Goal: Task Accomplishment & Management: Manage account settings

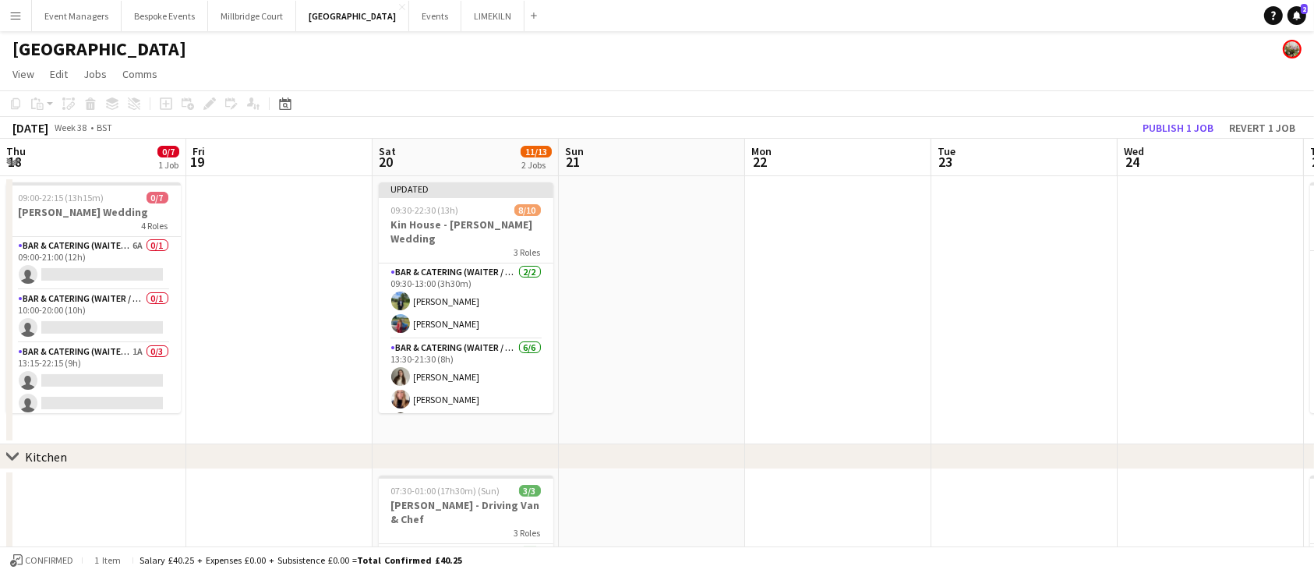
scroll to position [0, 712]
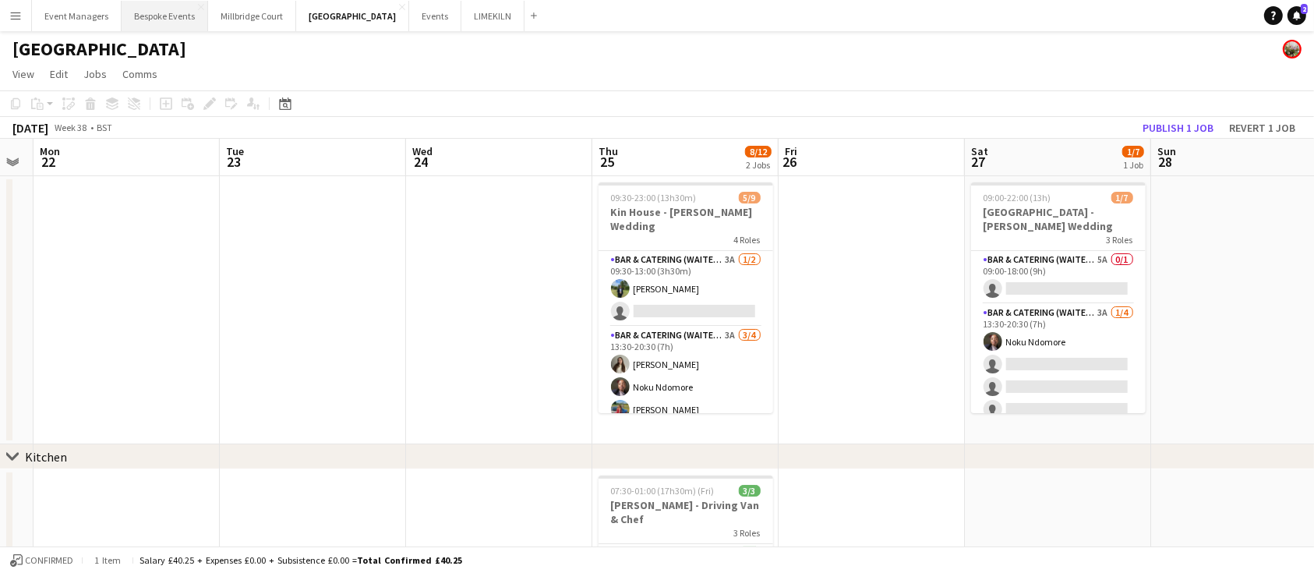
click at [160, 18] on button "Bespoke Events Close" at bounding box center [165, 16] width 87 height 30
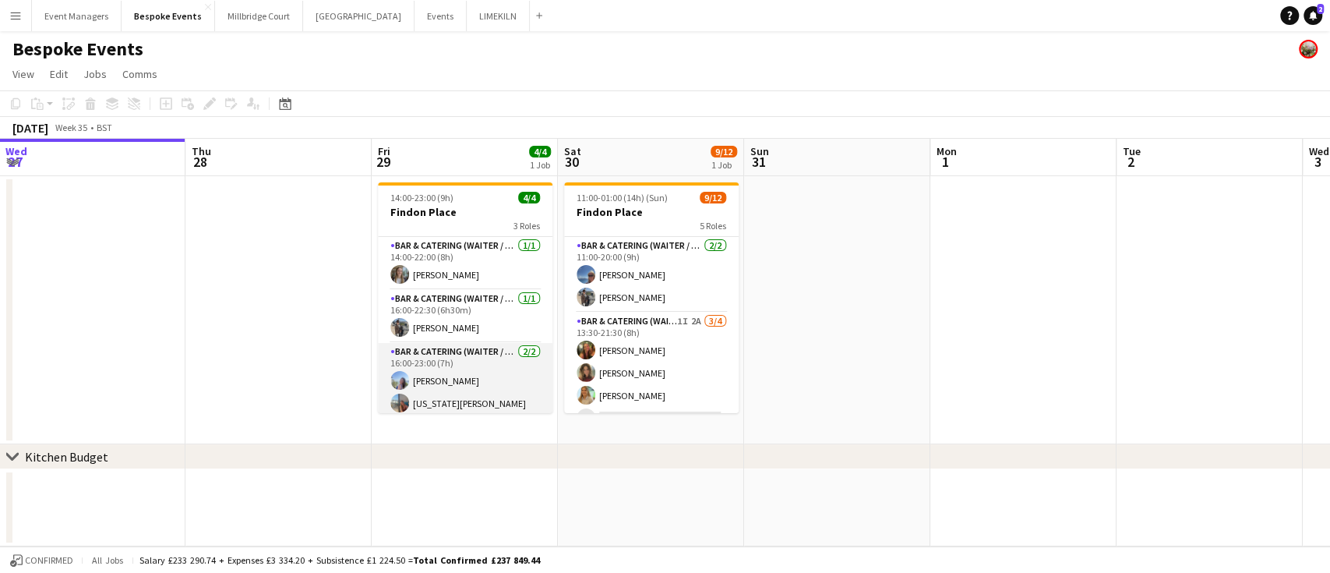
click at [472, 370] on app-card-role "Bar & Catering (Waiter / waitress) [DATE] 16:00-23:00 (7h) [PERSON_NAME] [US_ST…" at bounding box center [465, 381] width 175 height 76
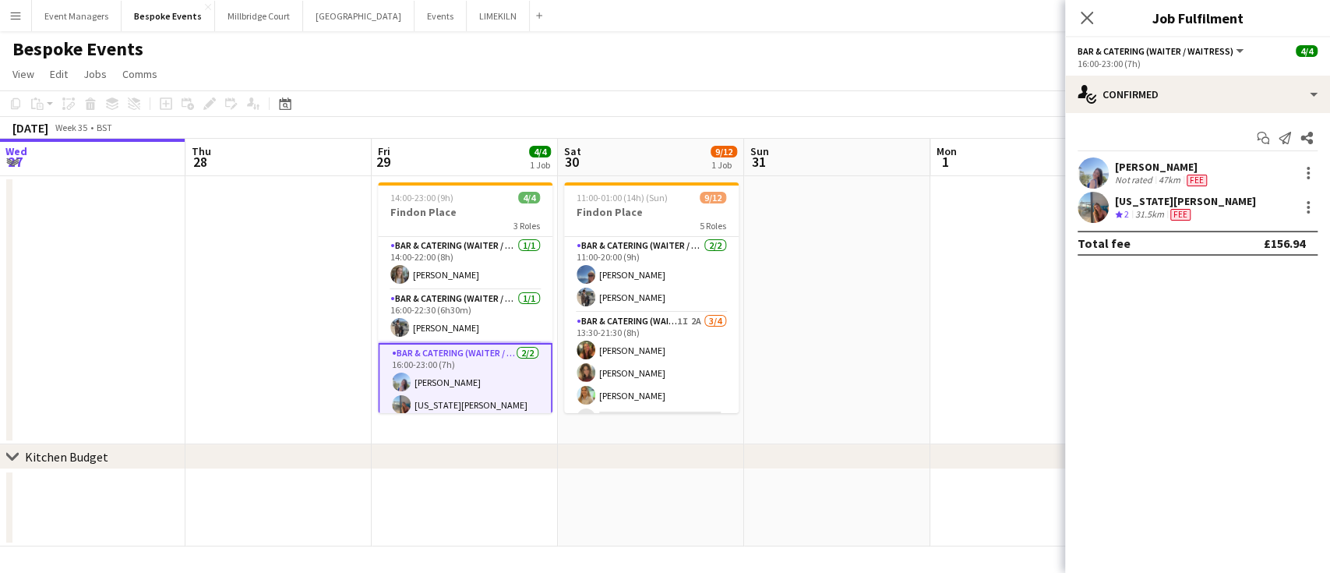
click at [1091, 171] on app-user-avatar at bounding box center [1093, 172] width 31 height 31
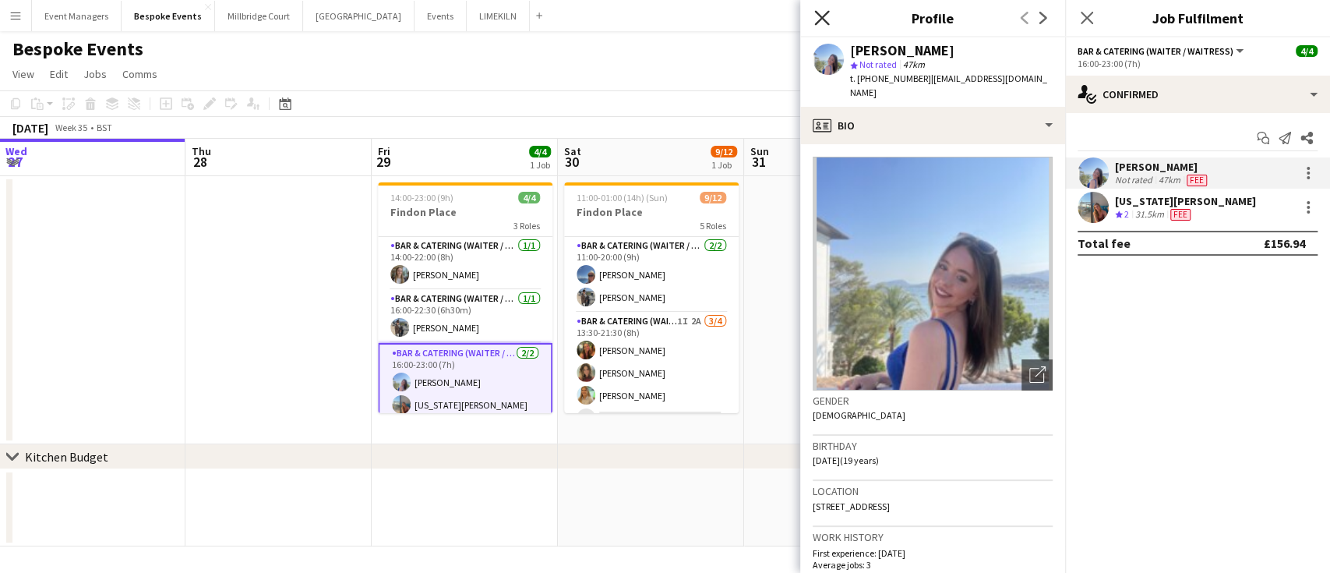
click at [822, 17] on icon at bounding box center [821, 17] width 15 height 15
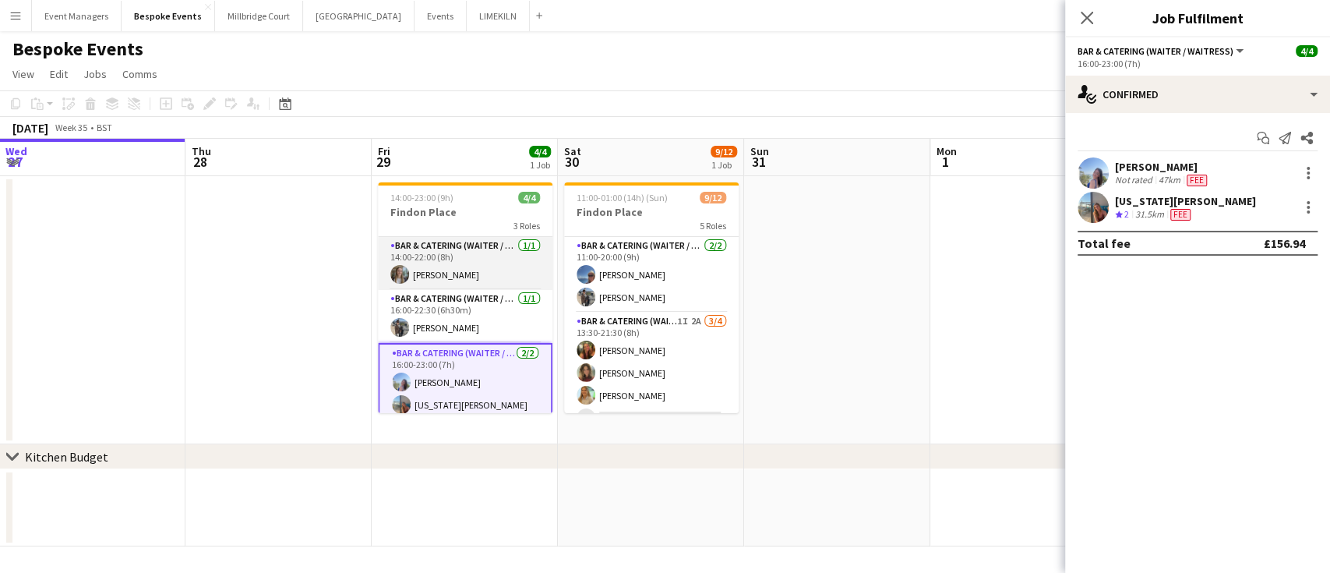
click at [426, 271] on app-card-role "Bar & Catering (Waiter / waitress) [DATE] 14:00-22:00 (8h) [PERSON_NAME]" at bounding box center [465, 263] width 175 height 53
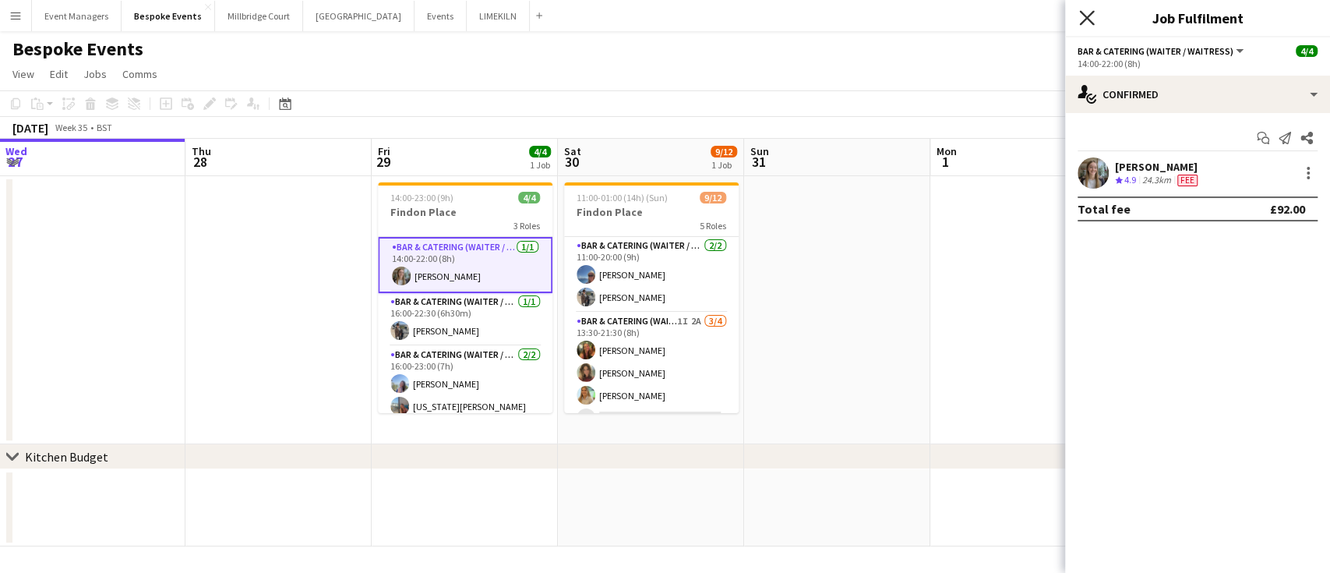
click at [1087, 12] on icon "Close pop-in" at bounding box center [1086, 17] width 15 height 15
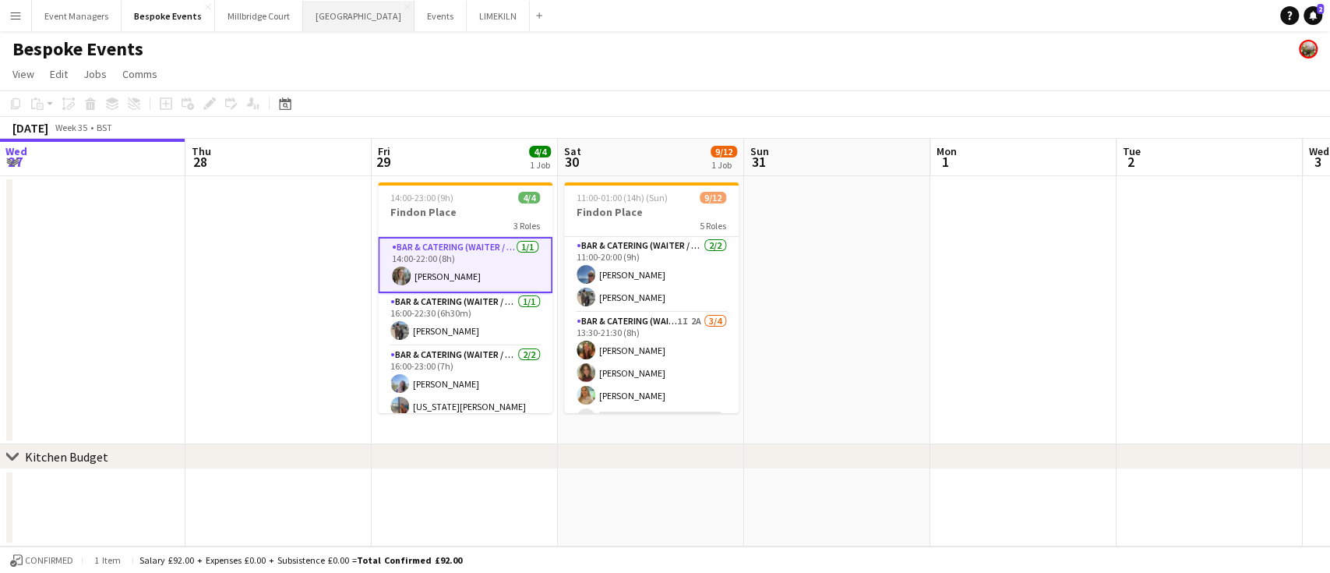
click at [306, 18] on button "[GEOGRAPHIC_DATA] Close" at bounding box center [358, 16] width 111 height 30
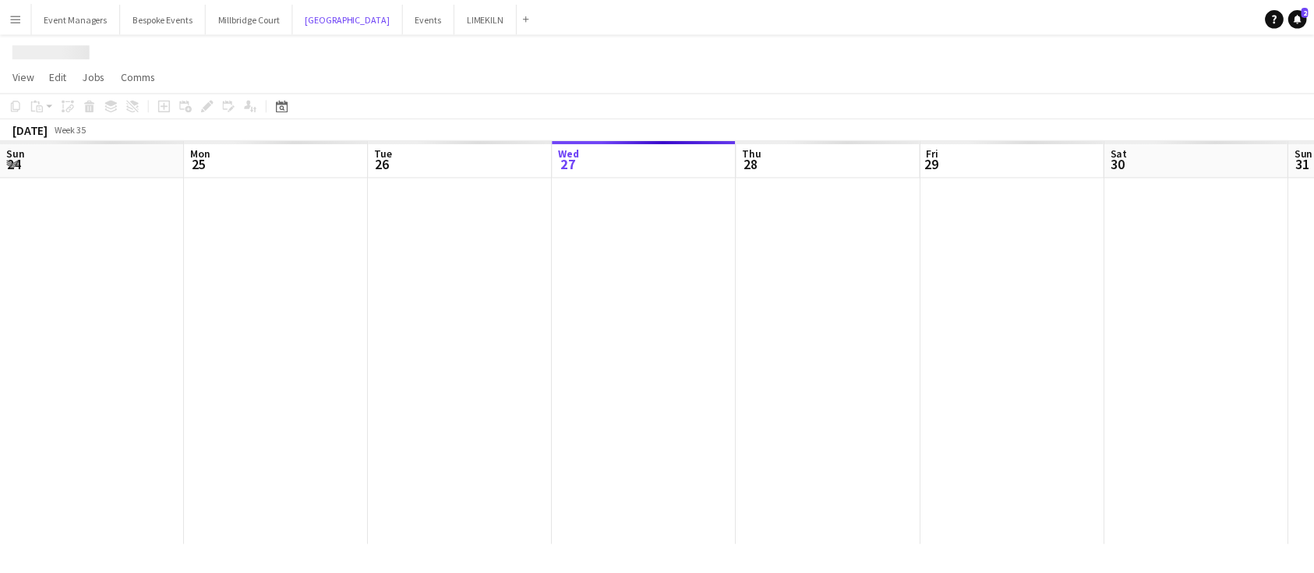
scroll to position [0, 373]
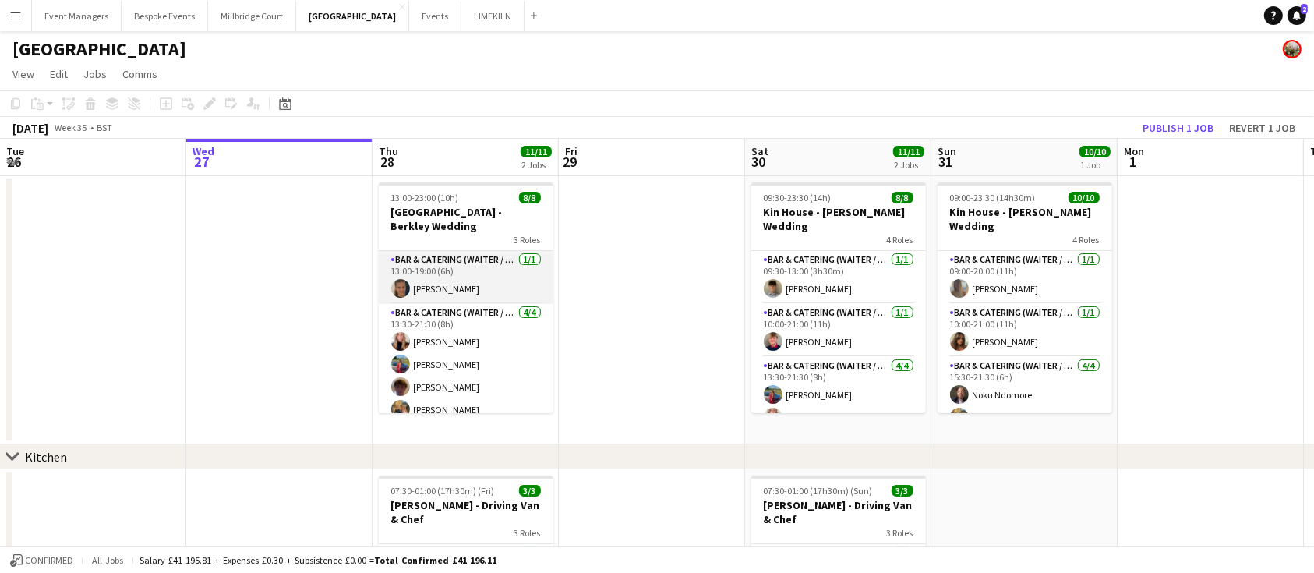
click at [480, 265] on app-card-role "Bar & Catering (Waiter / waitress) [DATE] 13:00-19:00 (6h) [PERSON_NAME]" at bounding box center [466, 277] width 175 height 53
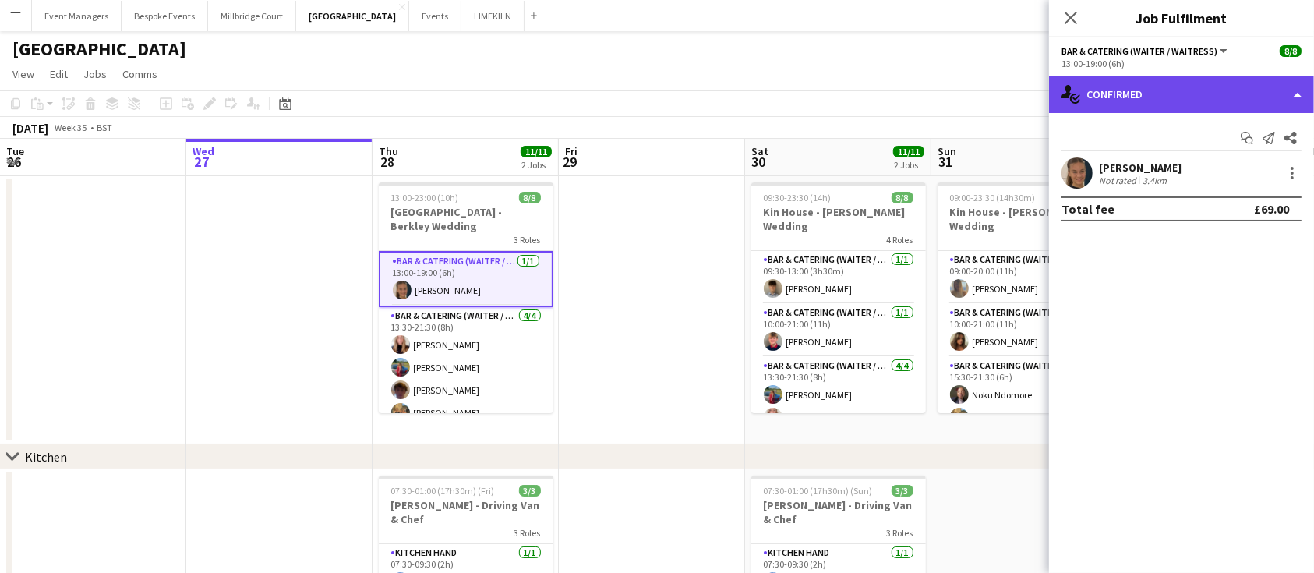
click at [1177, 95] on div "single-neutral-actions-check-2 Confirmed" at bounding box center [1181, 94] width 265 height 37
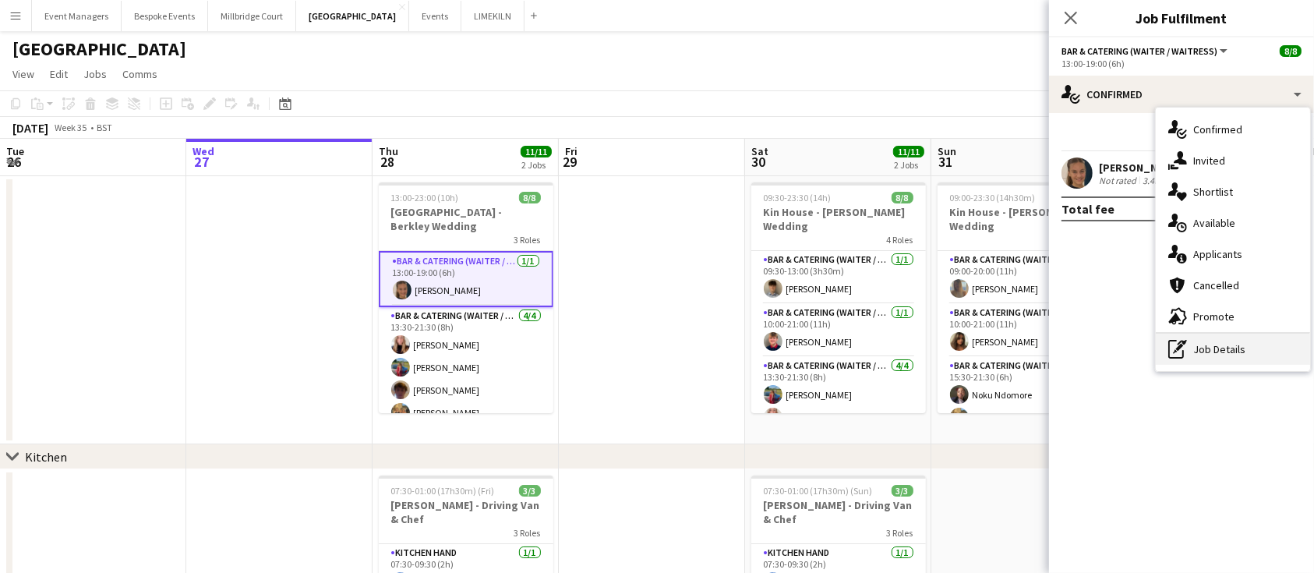
click at [1235, 359] on div "pen-write Job Details" at bounding box center [1233, 349] width 154 height 31
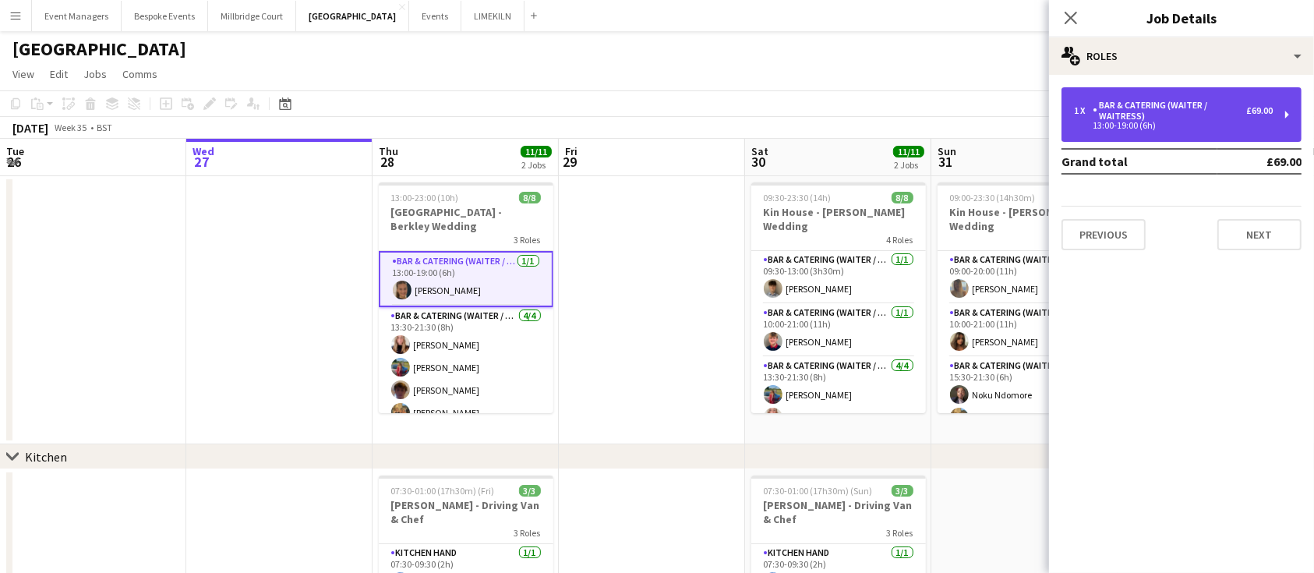
click at [1167, 139] on div "1 x Bar & Catering (Waiter / waitress) £69.00 13:00-19:00 (6h)" at bounding box center [1182, 114] width 240 height 55
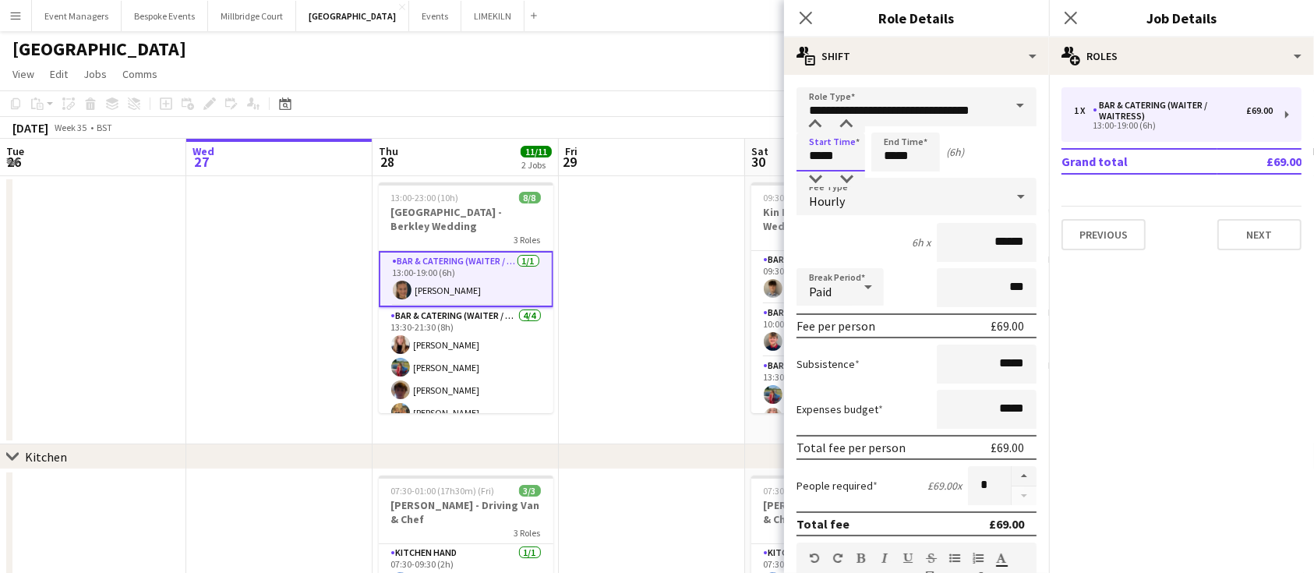
click at [842, 157] on input "*****" at bounding box center [831, 152] width 69 height 39
type input "*****"
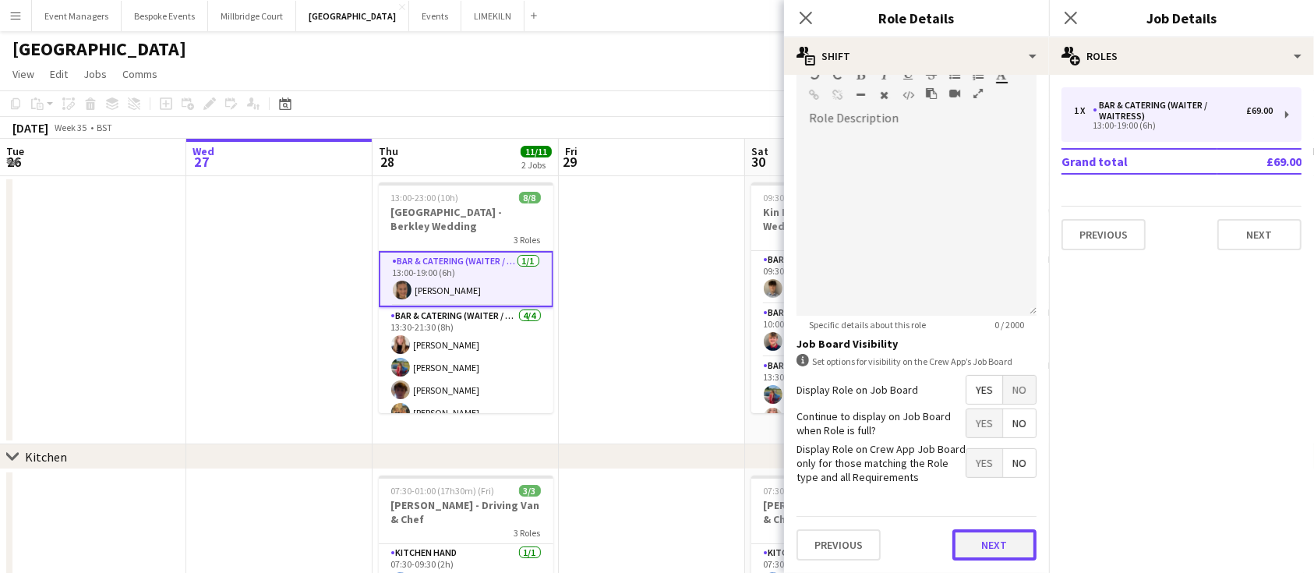
click at [983, 536] on button "Next" at bounding box center [994, 544] width 84 height 31
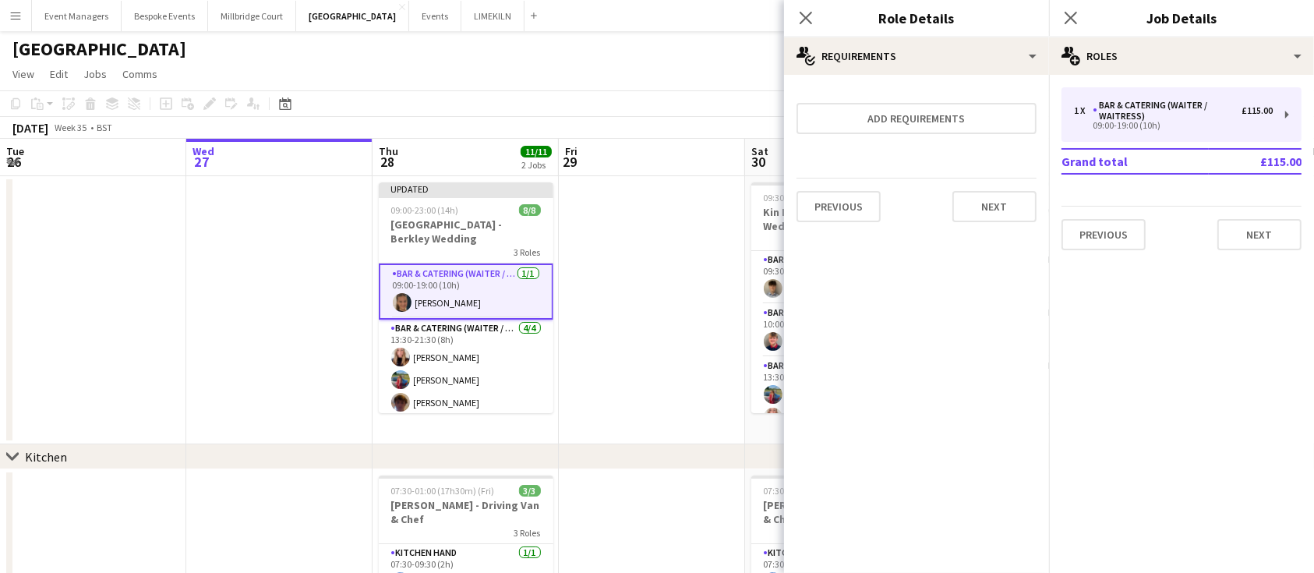
scroll to position [0, 0]
click at [1076, 19] on icon "Close pop-in" at bounding box center [1070, 17] width 15 height 15
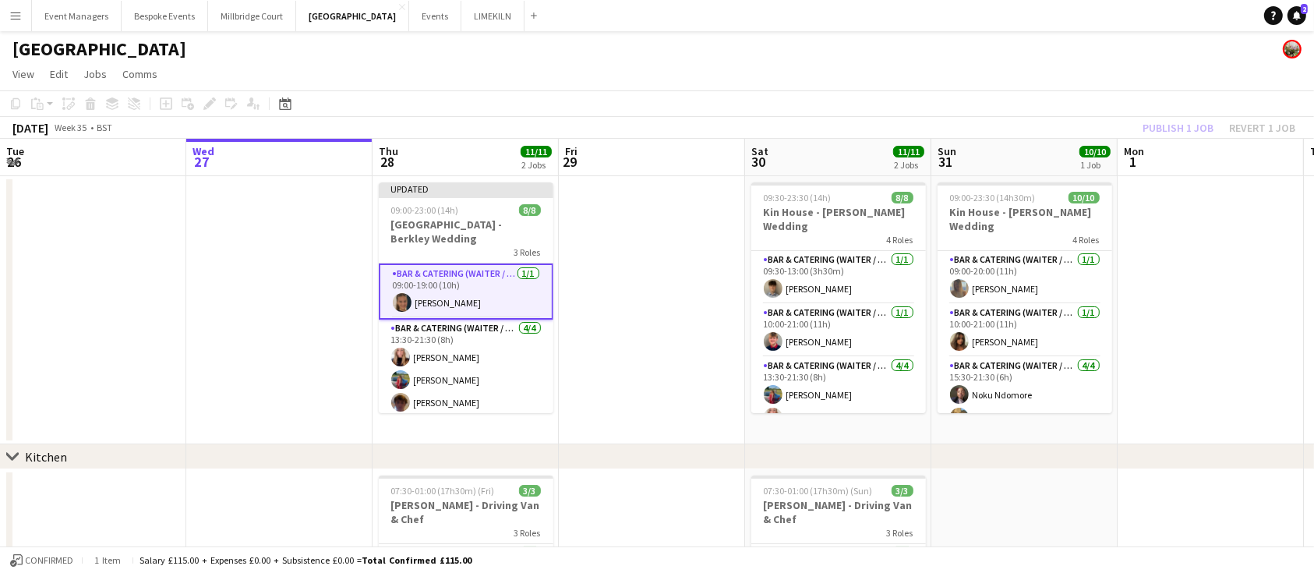
click at [1176, 120] on div "Publish 1 job Revert 1 job" at bounding box center [1219, 128] width 190 height 20
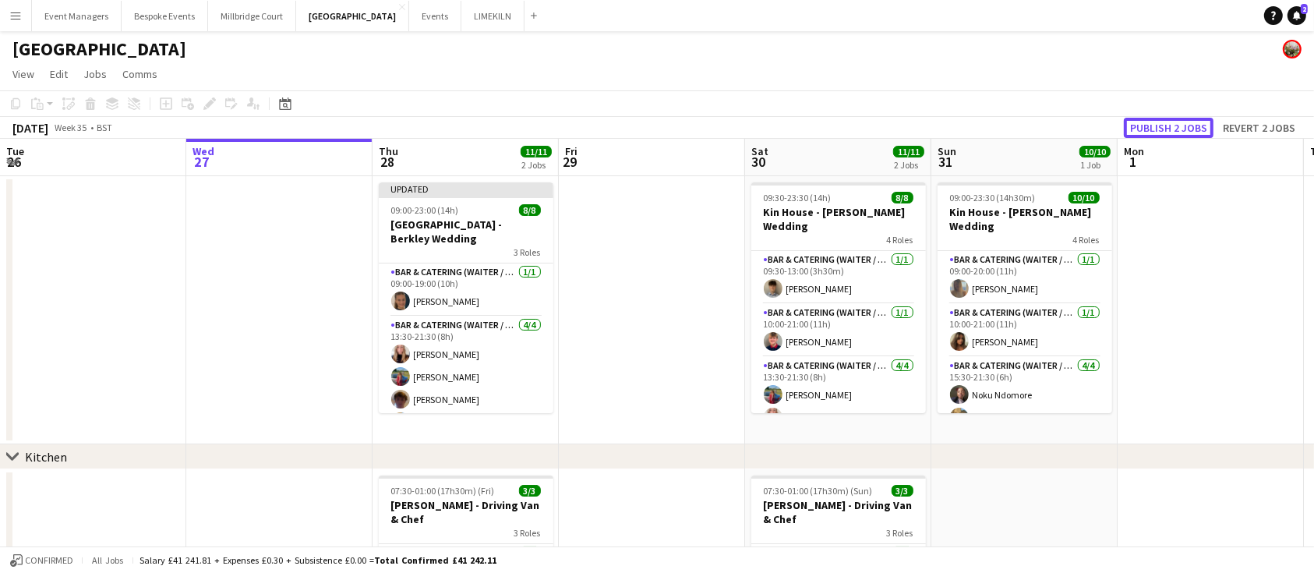
click at [1176, 120] on button "Publish 2 jobs" at bounding box center [1169, 128] width 90 height 20
